Goal: Find specific page/section

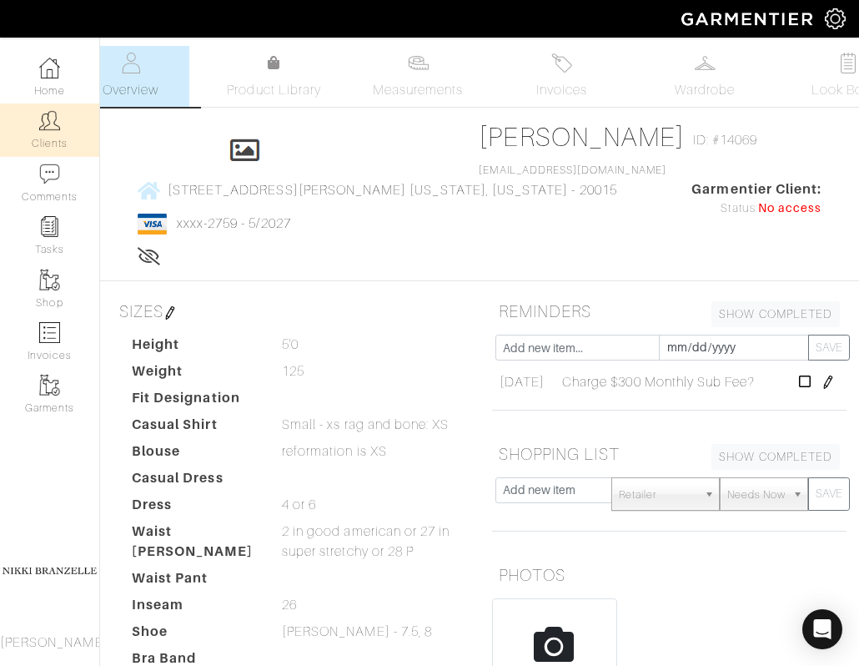
click at [55, 119] on img at bounding box center [49, 120] width 21 height 21
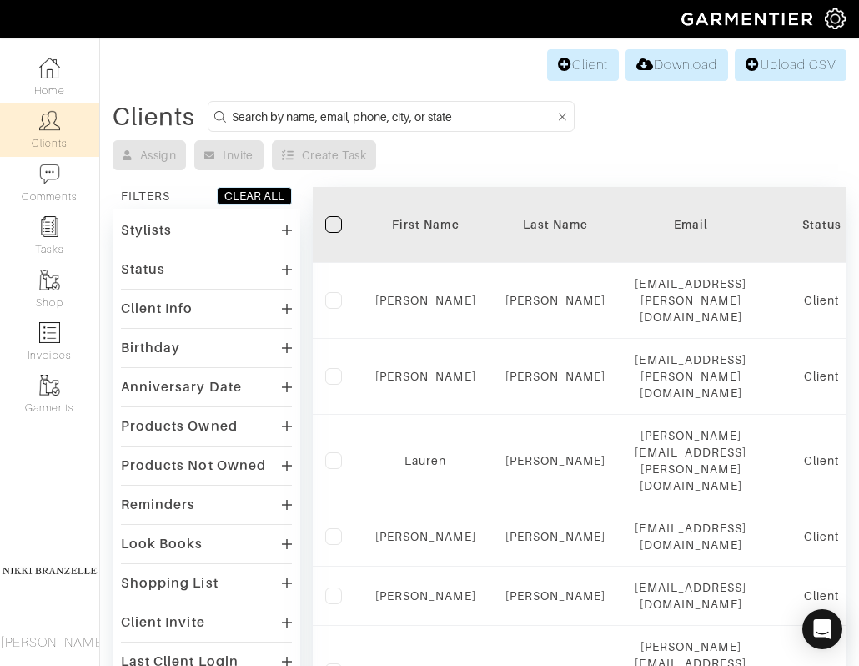
click at [251, 112] on input at bounding box center [393, 116] width 323 height 21
type input "[PERSON_NAME]"
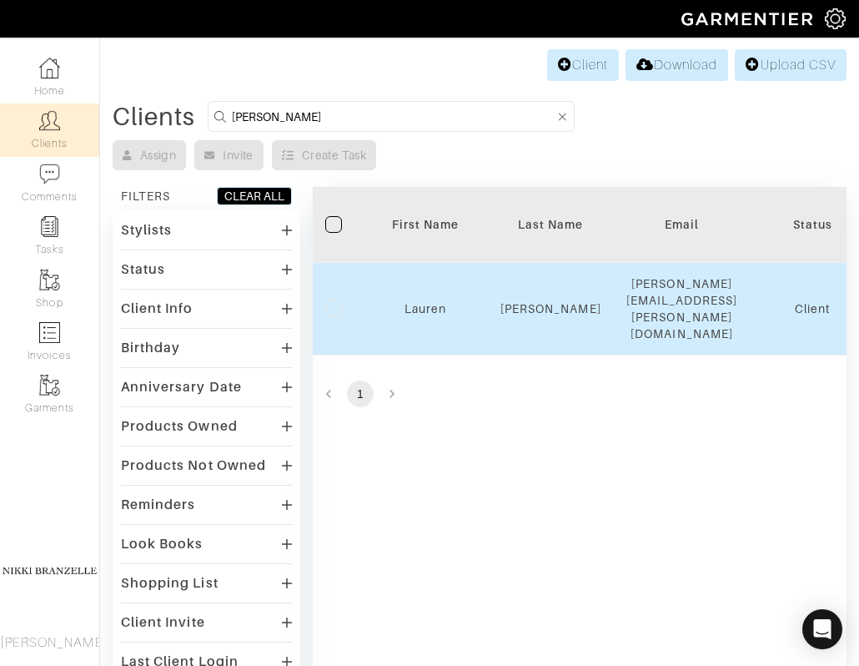
click at [430, 282] on td "Lauren" at bounding box center [425, 309] width 125 height 93
click at [430, 302] on link "Lauren" at bounding box center [426, 308] width 42 height 13
